Goal: Information Seeking & Learning: Learn about a topic

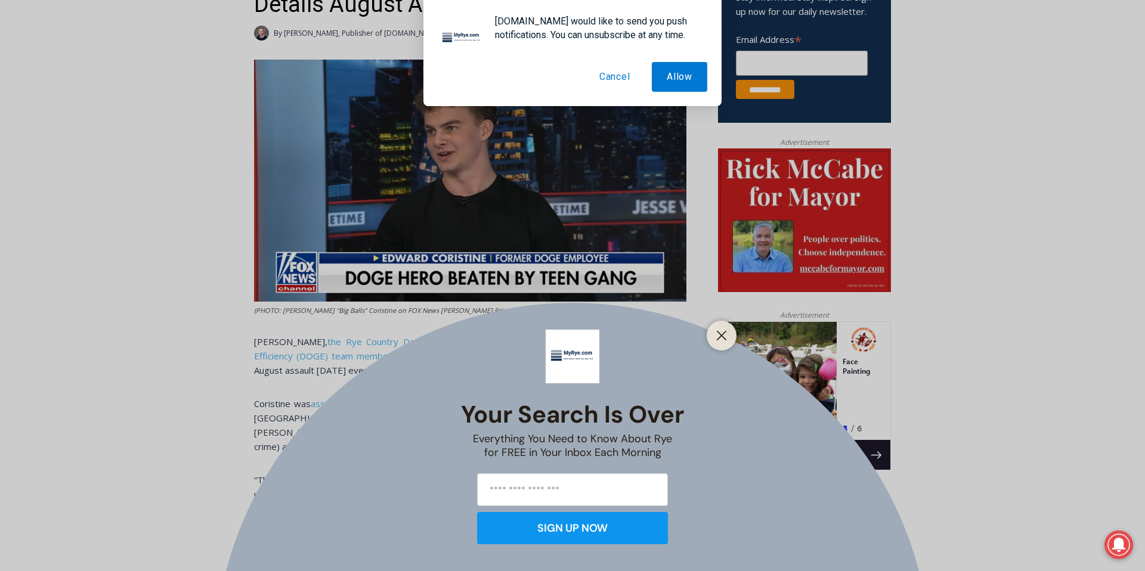
click at [621, 74] on button "Cancel" at bounding box center [614, 77] width 61 height 30
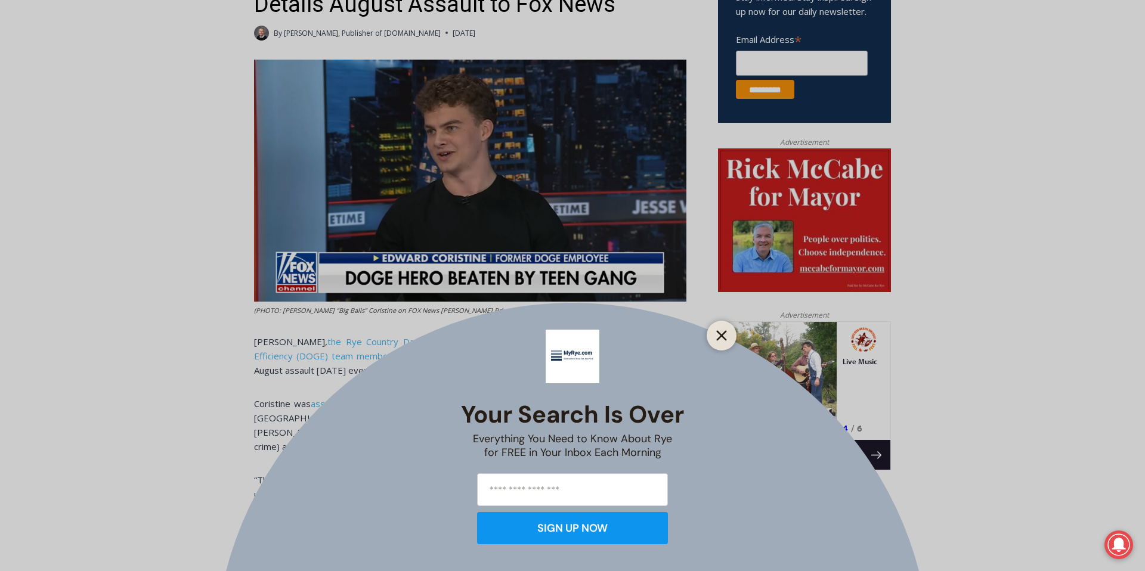
click at [713, 342] on button "Close" at bounding box center [721, 335] width 17 height 17
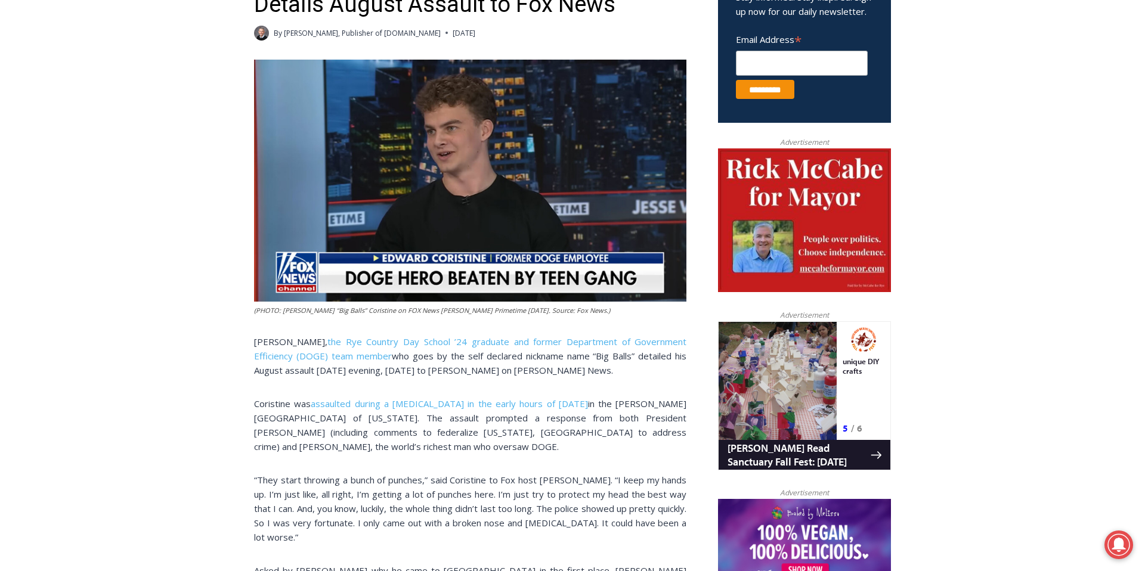
click at [416, 215] on img at bounding box center [470, 181] width 432 height 242
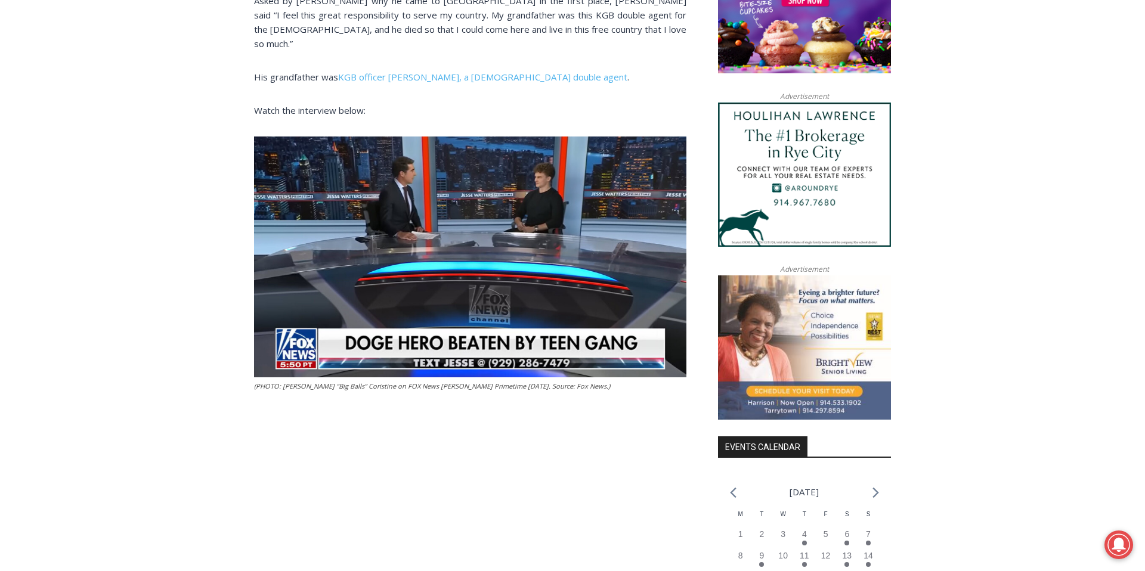
scroll to position [1035, 0]
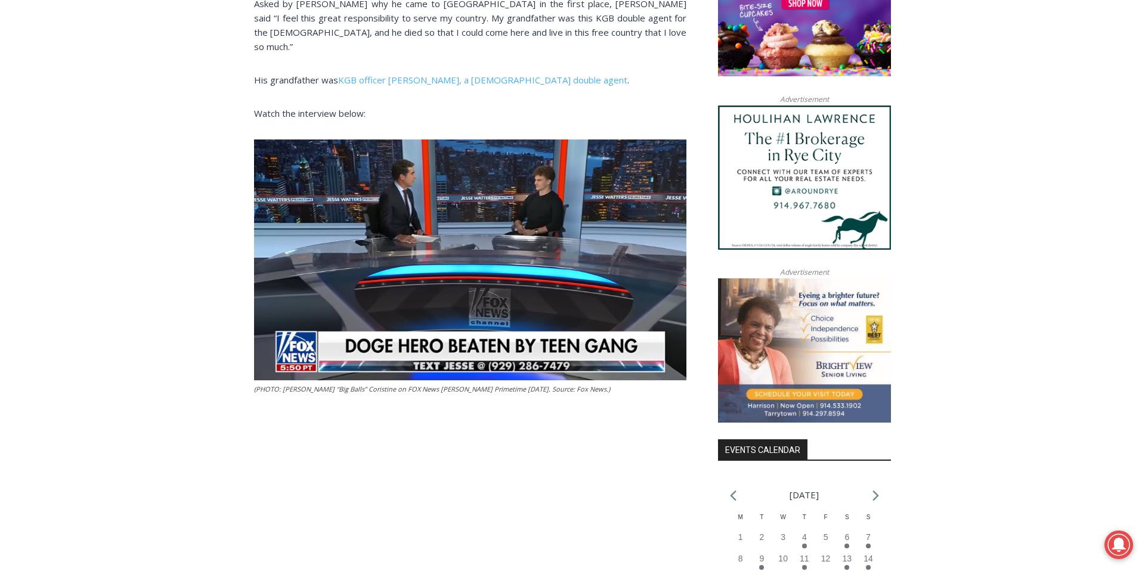
click at [480, 253] on img at bounding box center [470, 260] width 432 height 241
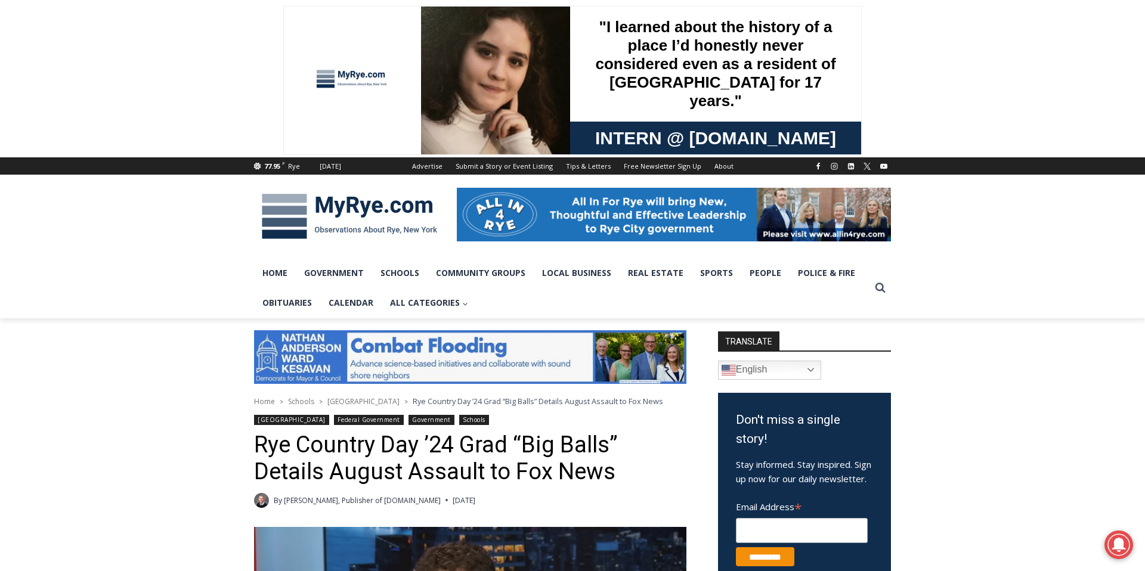
click at [578, 484] on h1 "Rye Country Day ’24 Grad “Big Balls” Details August Assault to Fox News" at bounding box center [470, 459] width 432 height 54
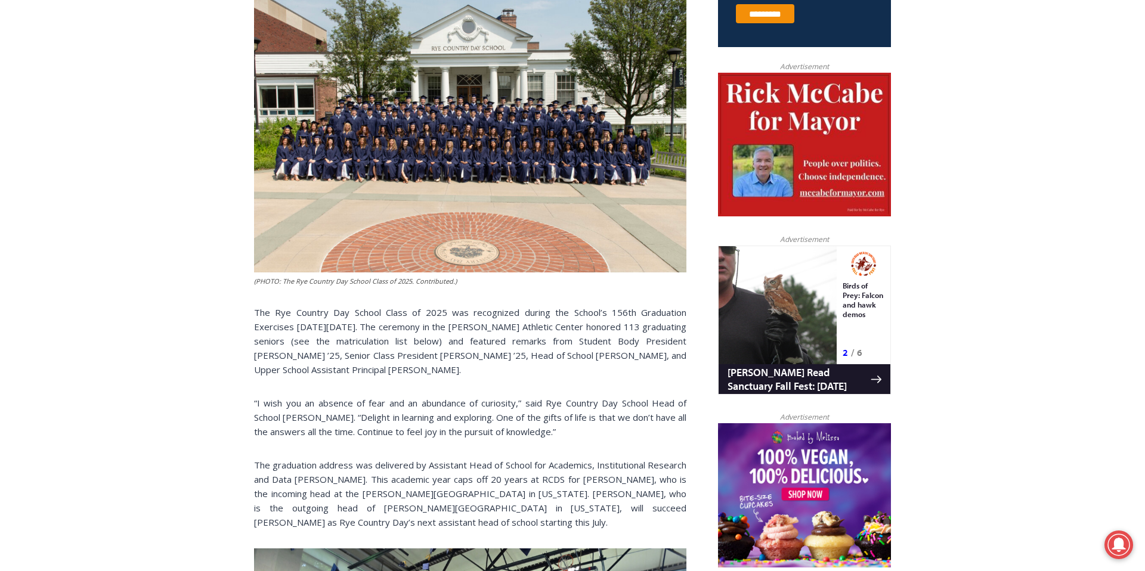
scroll to position [530, 0]
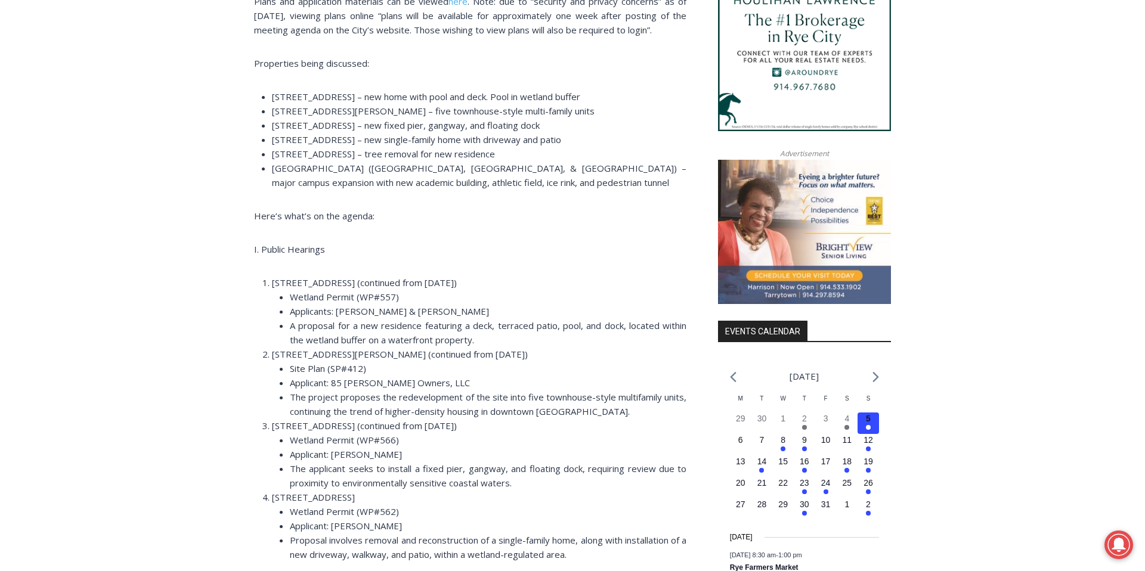
scroll to position [1153, 0]
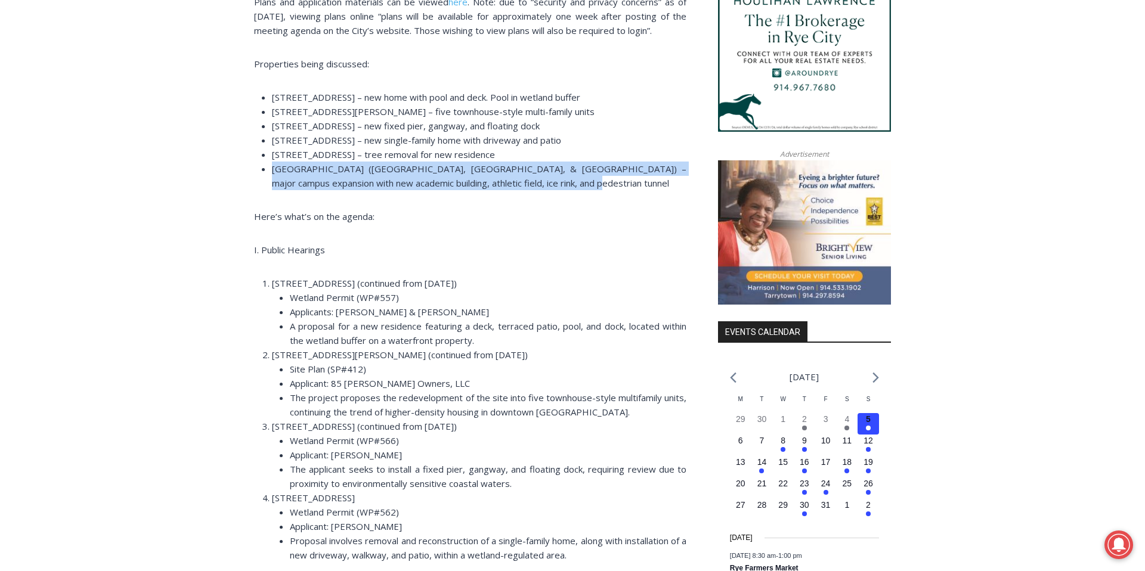
drag, startPoint x: 271, startPoint y: 168, endPoint x: 568, endPoint y: 181, distance: 297.3
click at [568, 181] on li "[GEOGRAPHIC_DATA] ([GEOGRAPHIC_DATA], [GEOGRAPHIC_DATA], & [GEOGRAPHIC_DATA]) –…" at bounding box center [479, 176] width 415 height 29
copy span "[GEOGRAPHIC_DATA] ([GEOGRAPHIC_DATA], [GEOGRAPHIC_DATA], & [GEOGRAPHIC_DATA]) –…"
click at [569, 181] on li "[GEOGRAPHIC_DATA] ([GEOGRAPHIC_DATA], [GEOGRAPHIC_DATA], & [GEOGRAPHIC_DATA]) –…" at bounding box center [479, 176] width 415 height 29
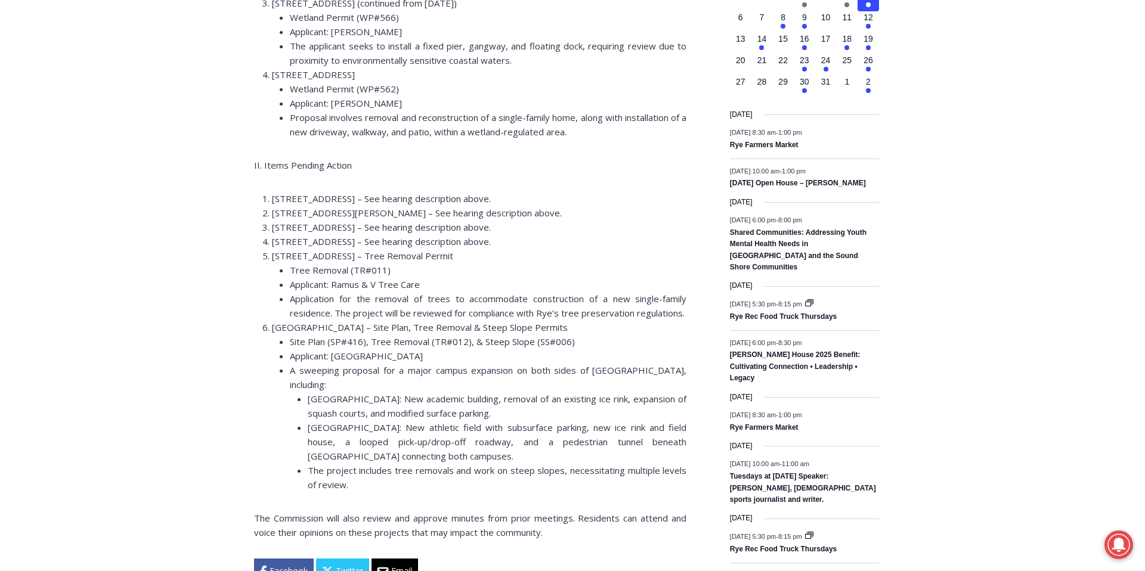
scroll to position [1576, 0]
